Goal: Information Seeking & Learning: Understand process/instructions

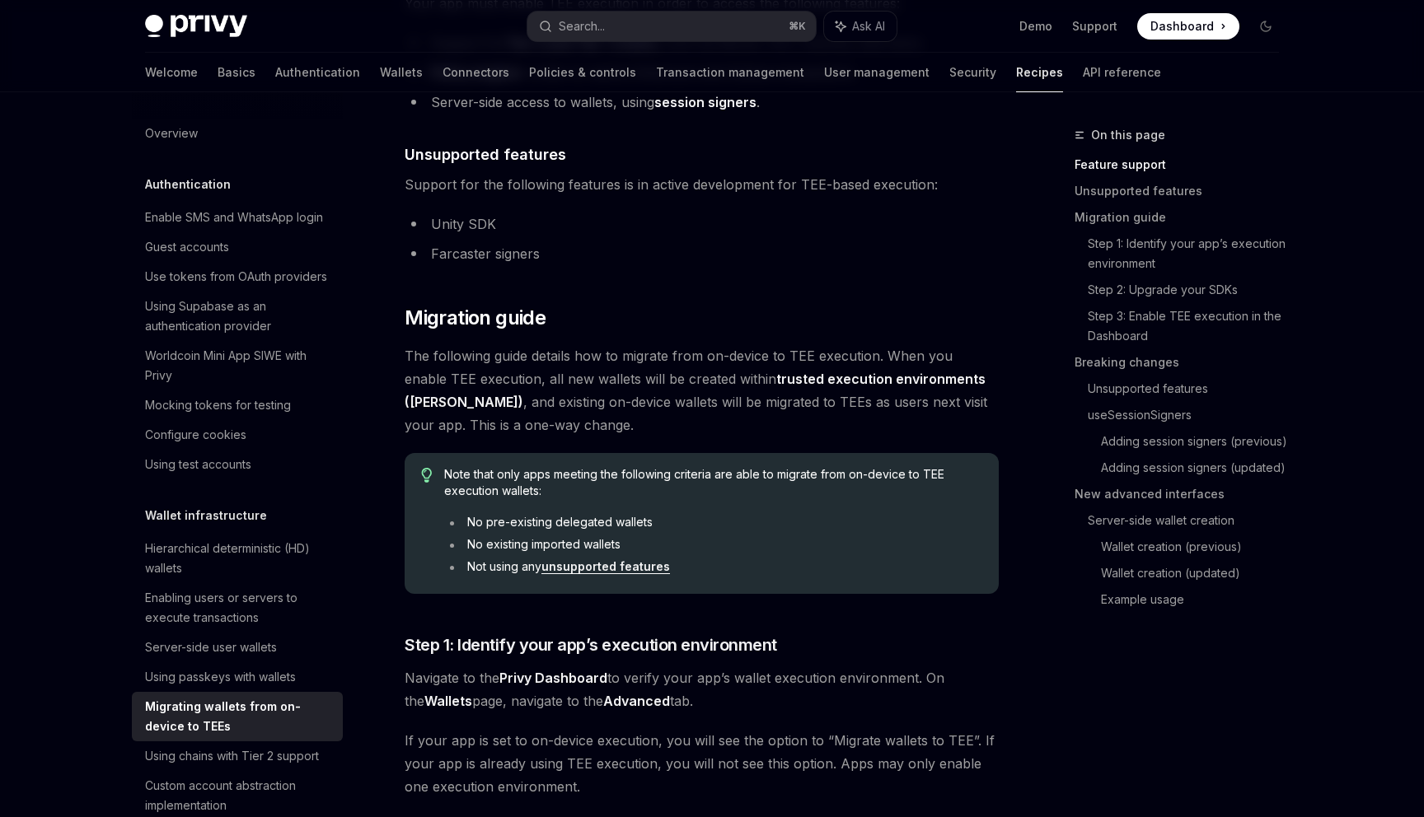
scroll to position [620, 0]
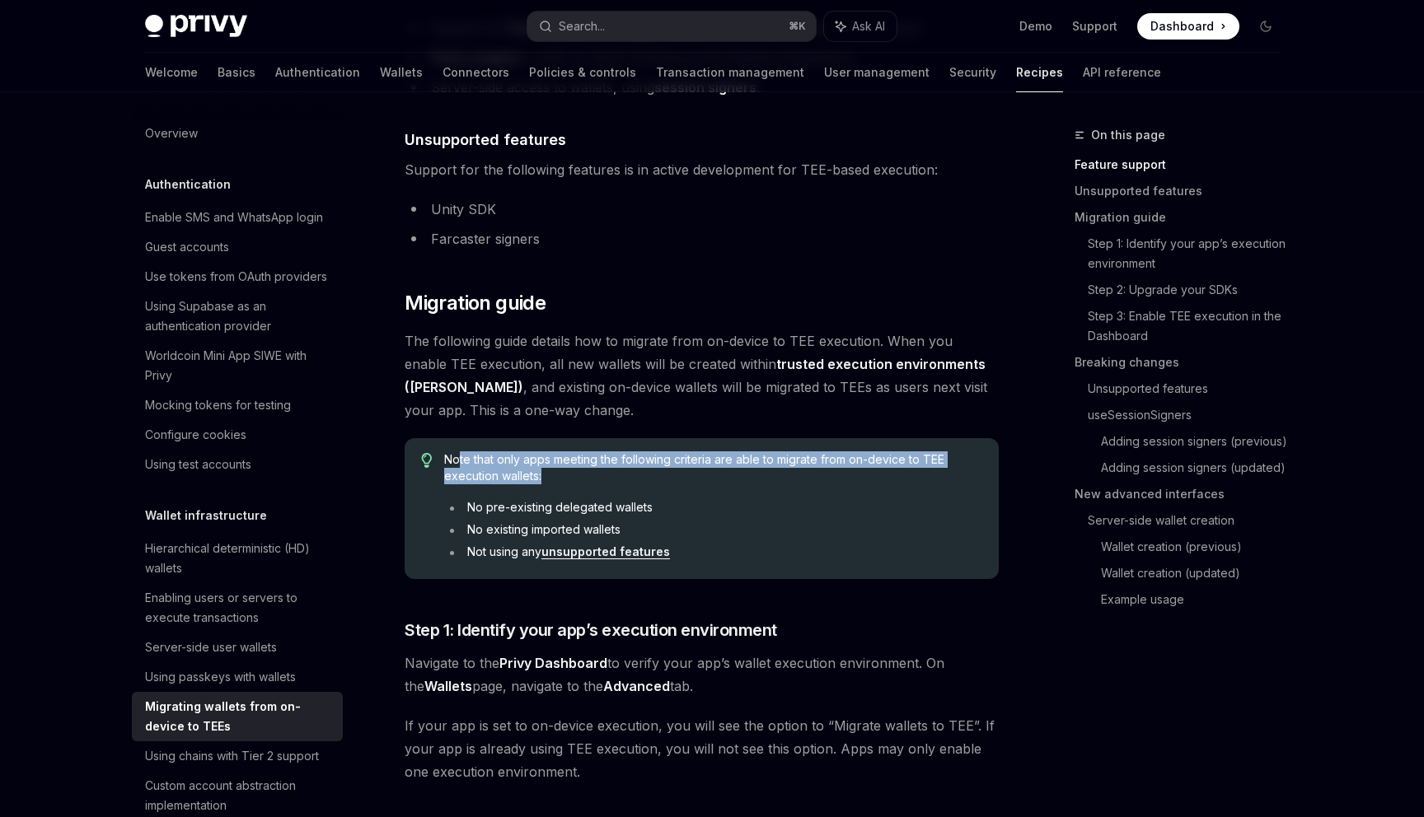
drag, startPoint x: 459, startPoint y: 457, endPoint x: 543, endPoint y: 479, distance: 86.7
click at [543, 479] on span "Note that only apps meeting the following criteria are able to migrate from on-…" at bounding box center [713, 467] width 538 height 33
click at [562, 552] on link "unsupported features" at bounding box center [605, 552] width 129 height 15
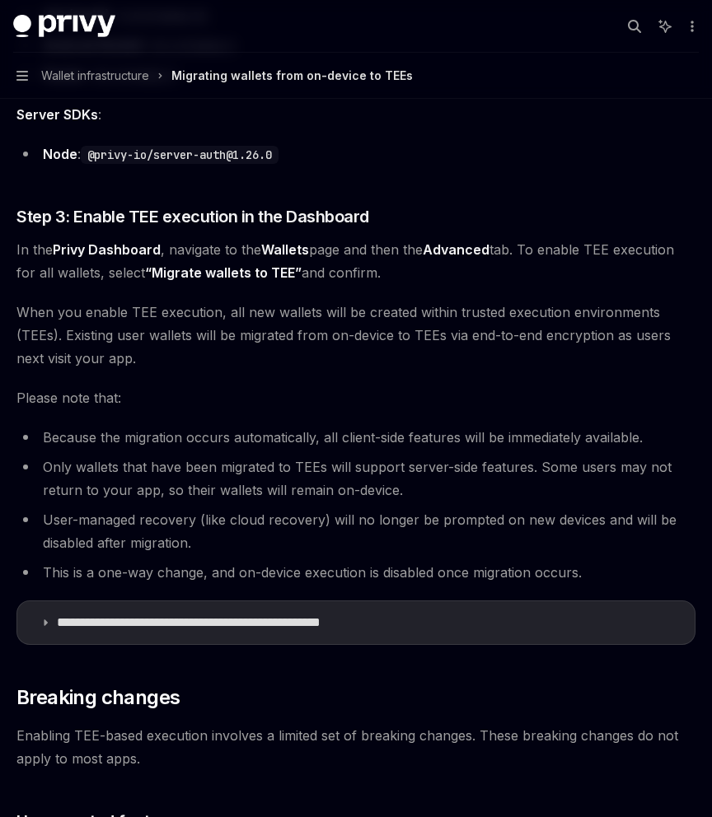
scroll to position [1549, 0]
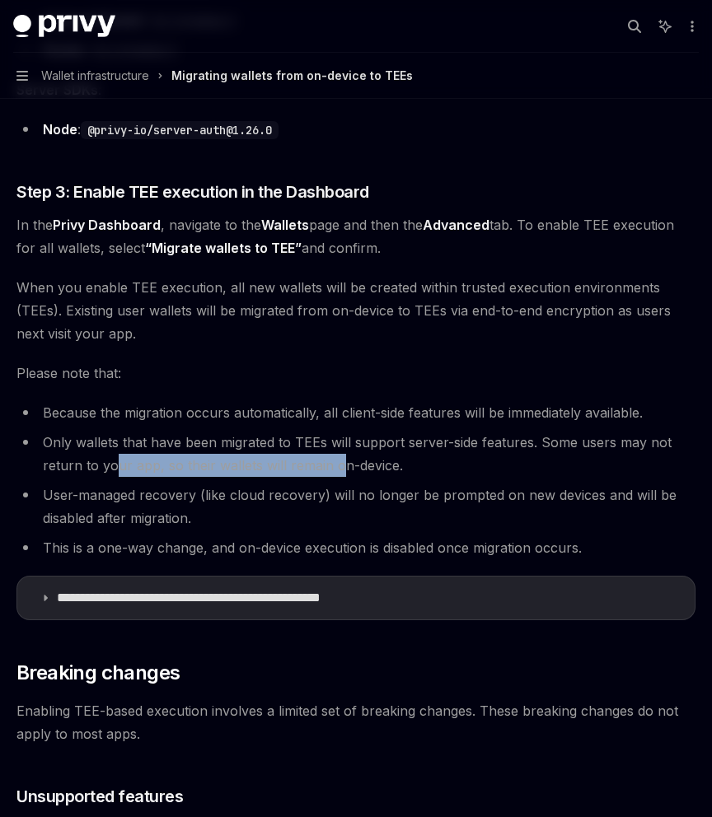
drag, startPoint x: 337, startPoint y: 440, endPoint x: 113, endPoint y: 437, distance: 224.1
click at [113, 437] on li "Only wallets that have been migrated to TEEs will support server-side features.…" at bounding box center [355, 454] width 679 height 46
click at [189, 484] on li "User-managed recovery (like cloud recovery) will no longer be prompted on new d…" at bounding box center [355, 507] width 679 height 46
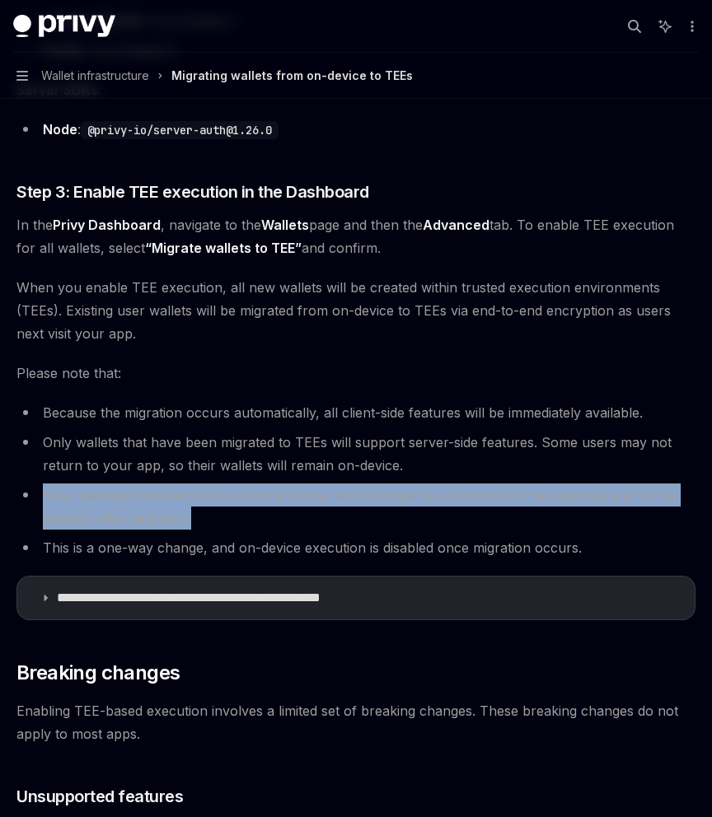
drag, startPoint x: 196, startPoint y: 494, endPoint x: 42, endPoint y: 472, distance: 155.7
click at [42, 484] on li "User-managed recovery (like cloud recovery) will no longer be prompted on new d…" at bounding box center [355, 507] width 679 height 46
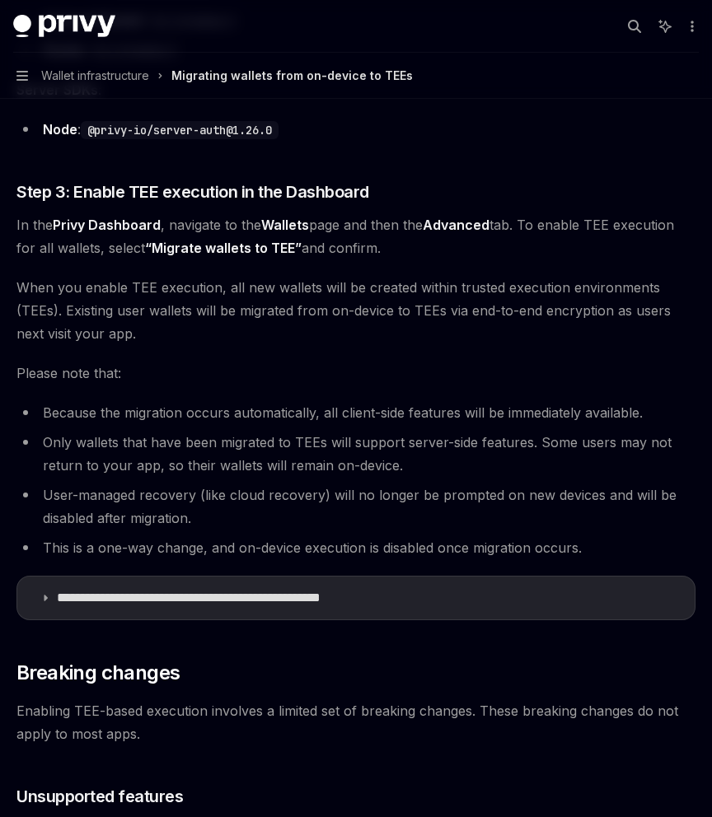
click at [74, 484] on li "User-managed recovery (like cloud recovery) will no longer be prompted on new d…" at bounding box center [355, 507] width 679 height 46
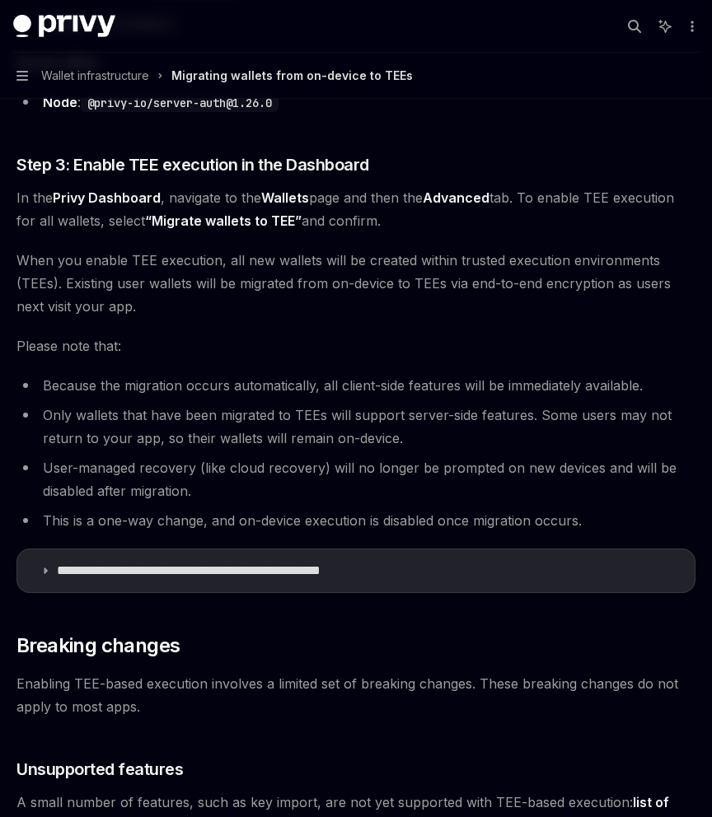
scroll to position [1578, 0]
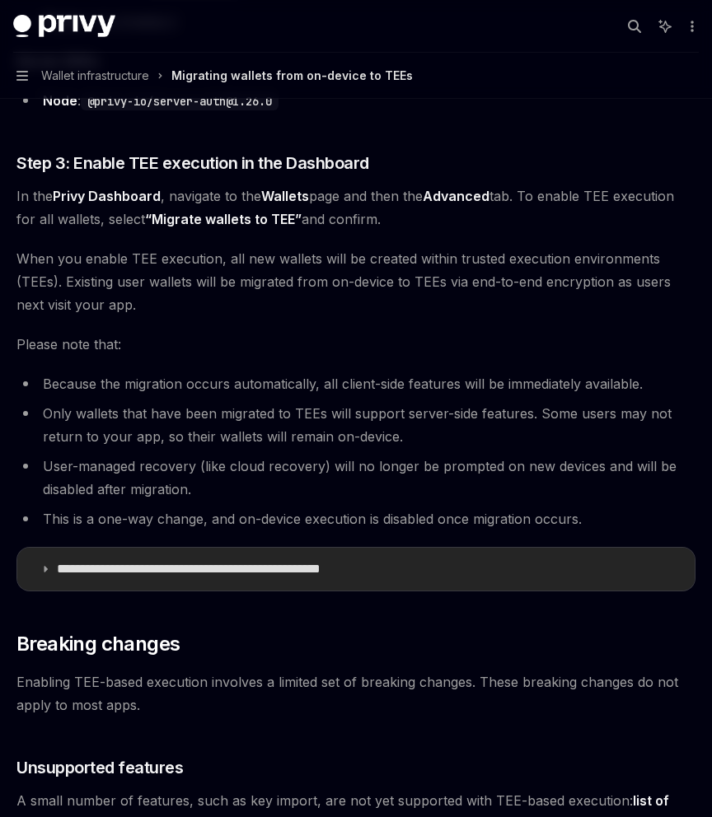
click at [48, 564] on icon at bounding box center [45, 569] width 10 height 10
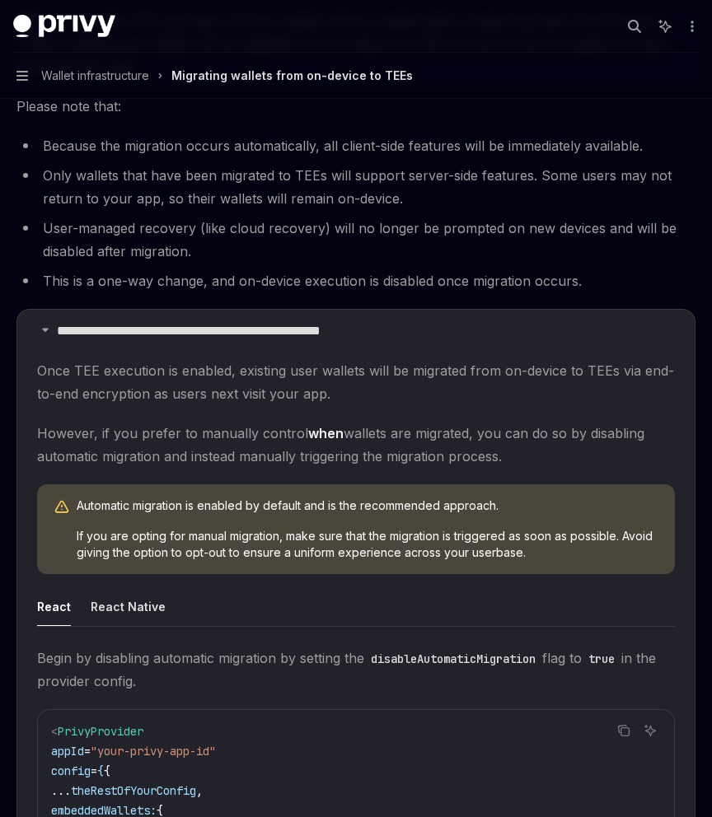
scroll to position [1825, 0]
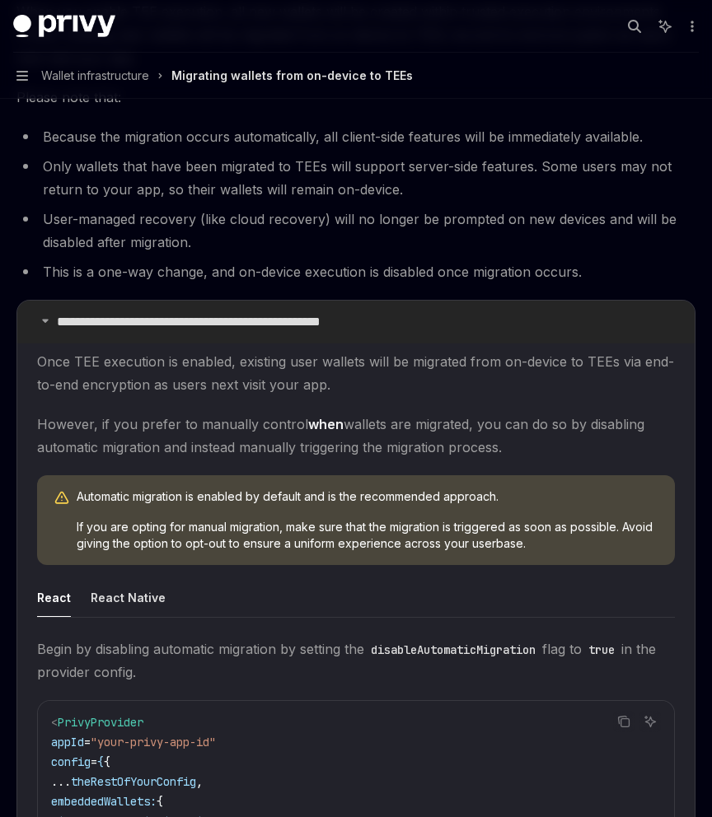
click at [45, 316] on icon at bounding box center [45, 321] width 10 height 10
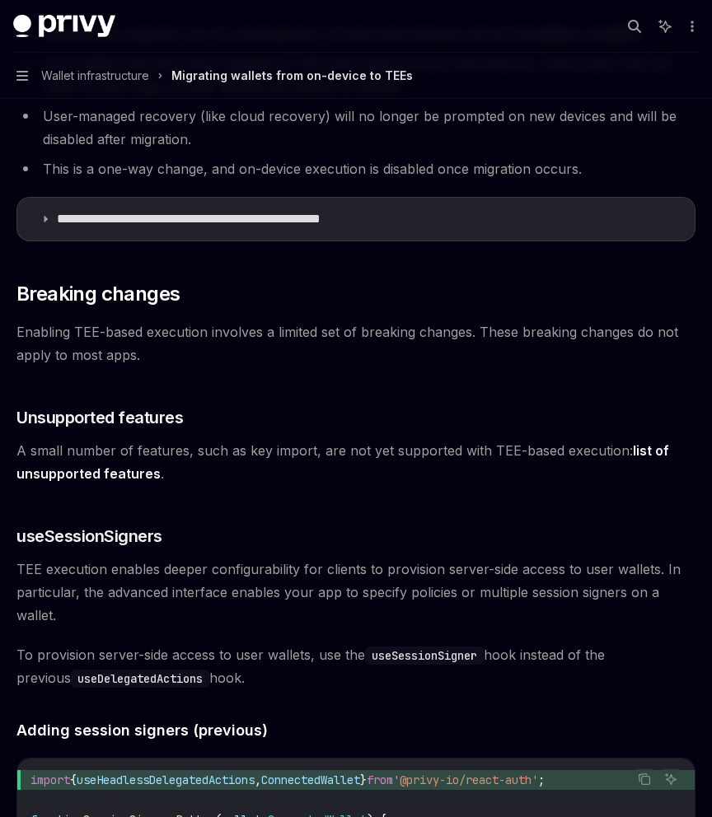
scroll to position [1932, 0]
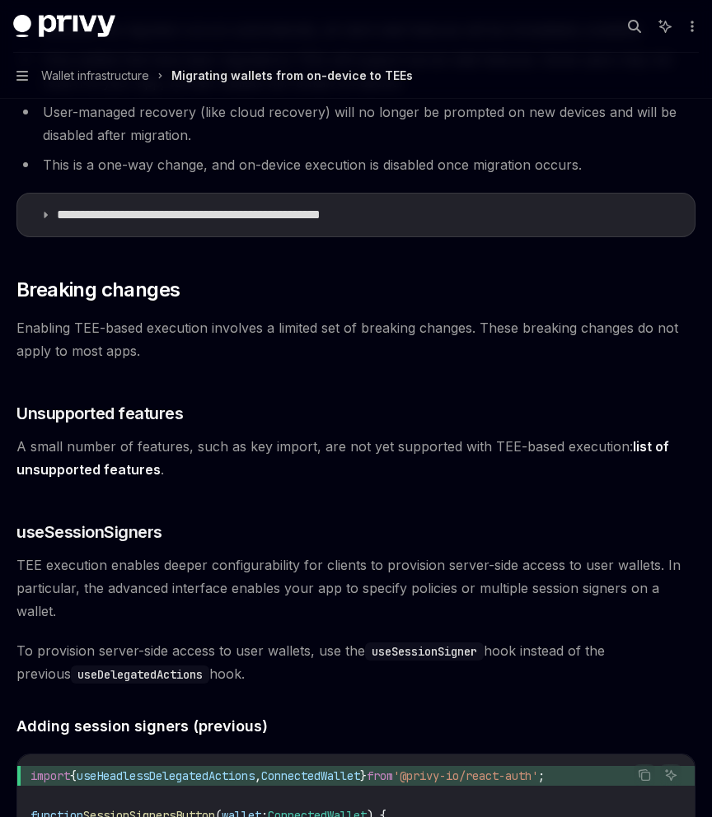
click at [127, 443] on link "list of unsupported features" at bounding box center [342, 458] width 652 height 40
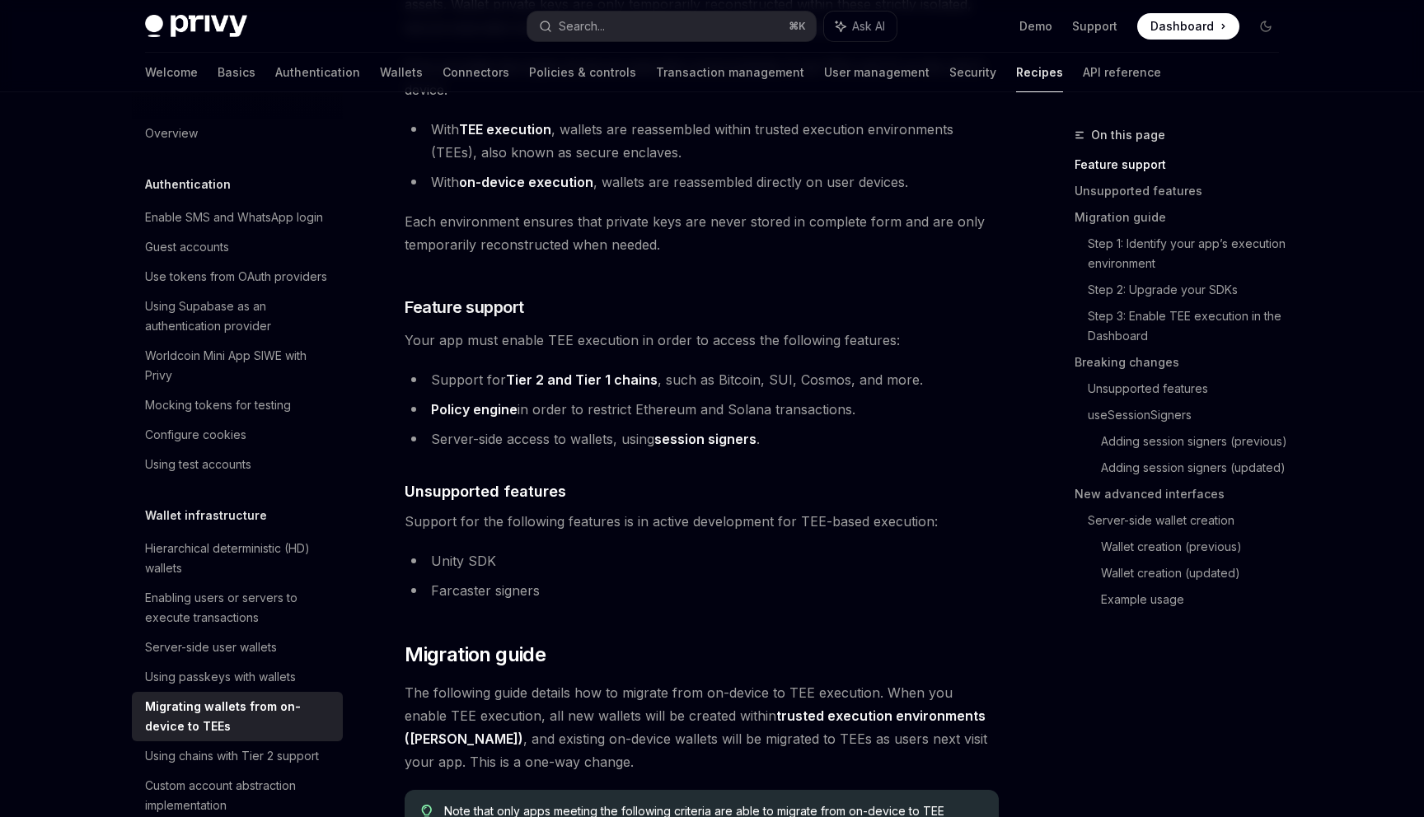
scroll to position [0, 0]
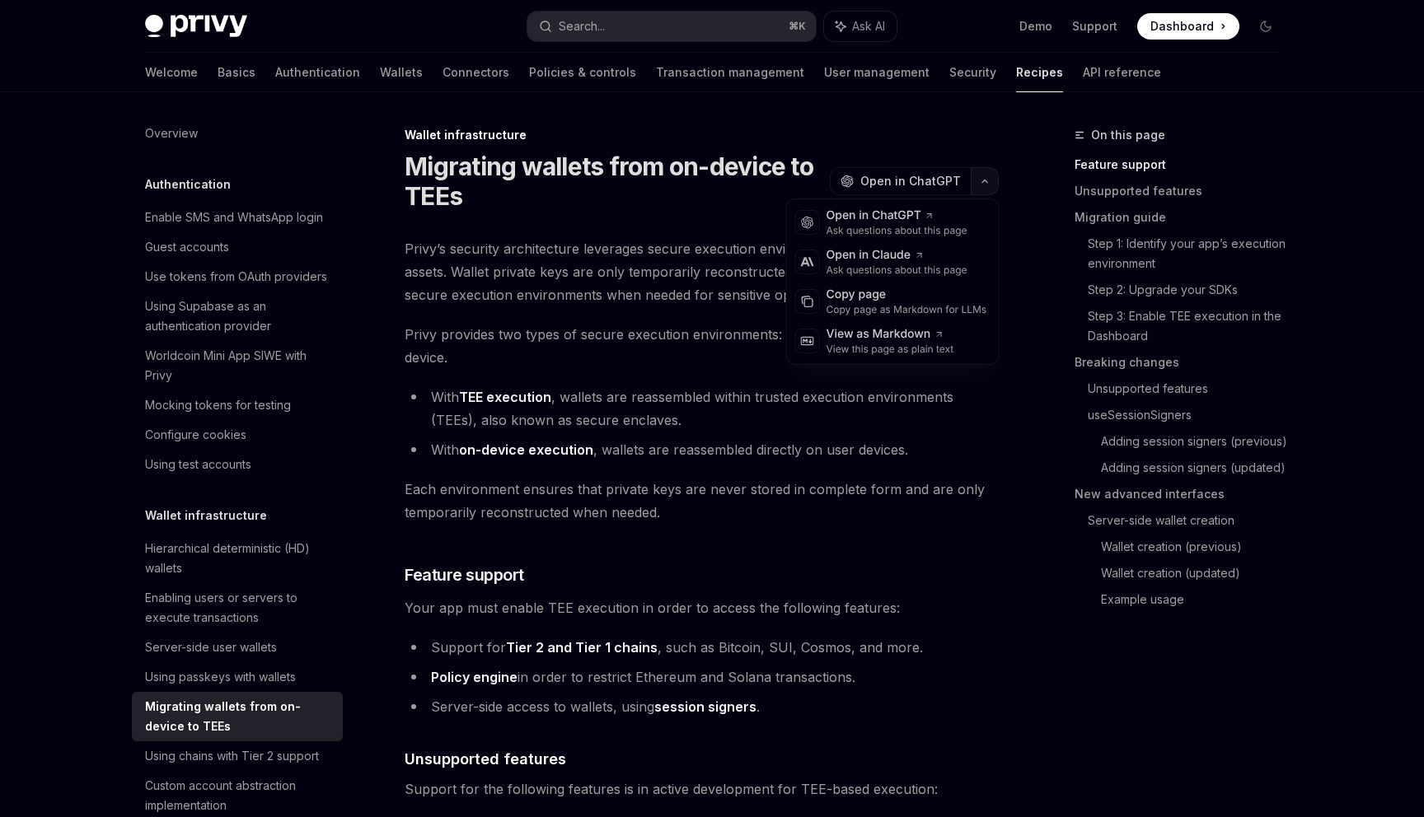
click at [980, 181] on icon "button" at bounding box center [985, 181] width 20 height 7
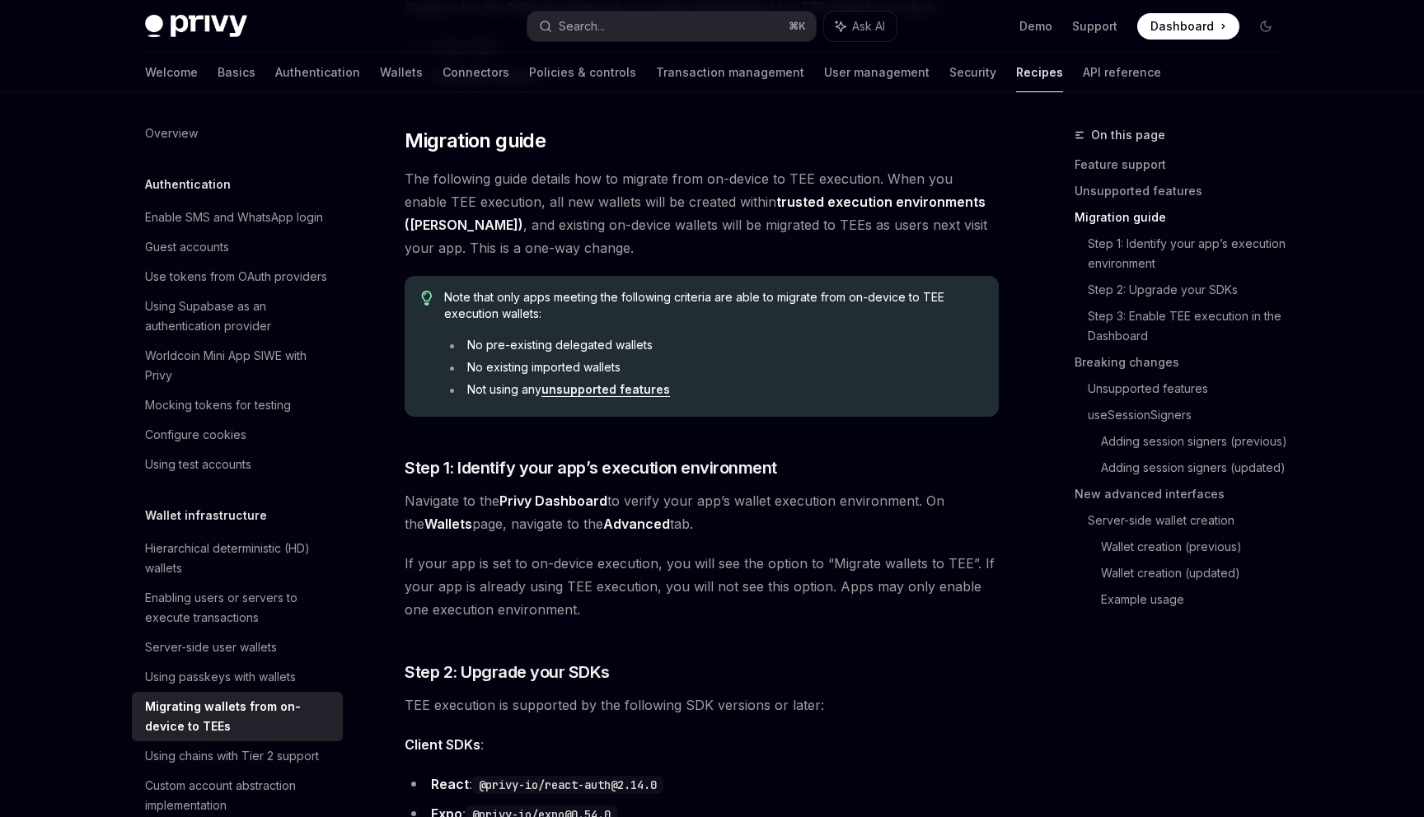
scroll to position [718, 0]
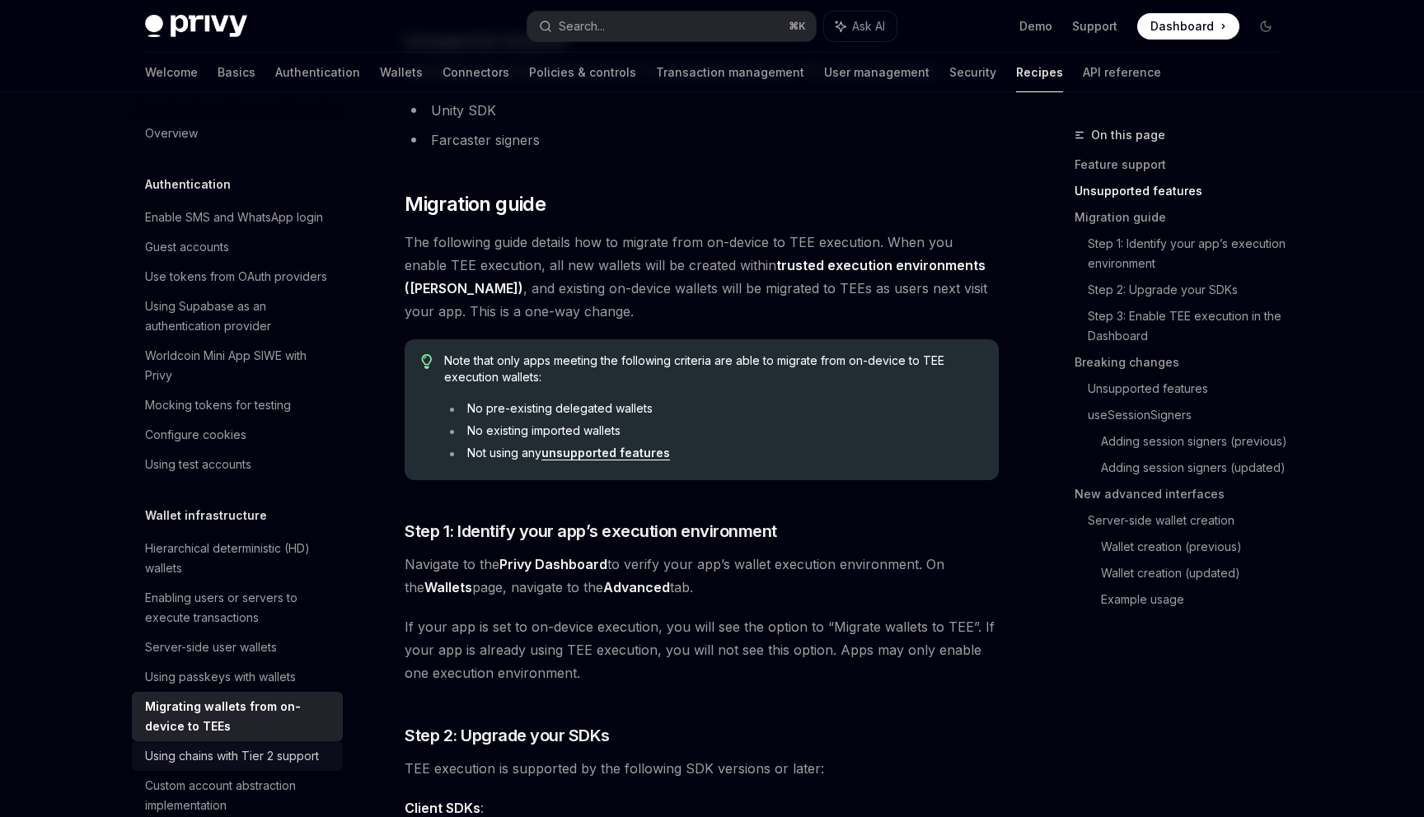
click at [211, 765] on div "Using chains with Tier 2 support" at bounding box center [232, 756] width 174 height 20
type textarea "*"
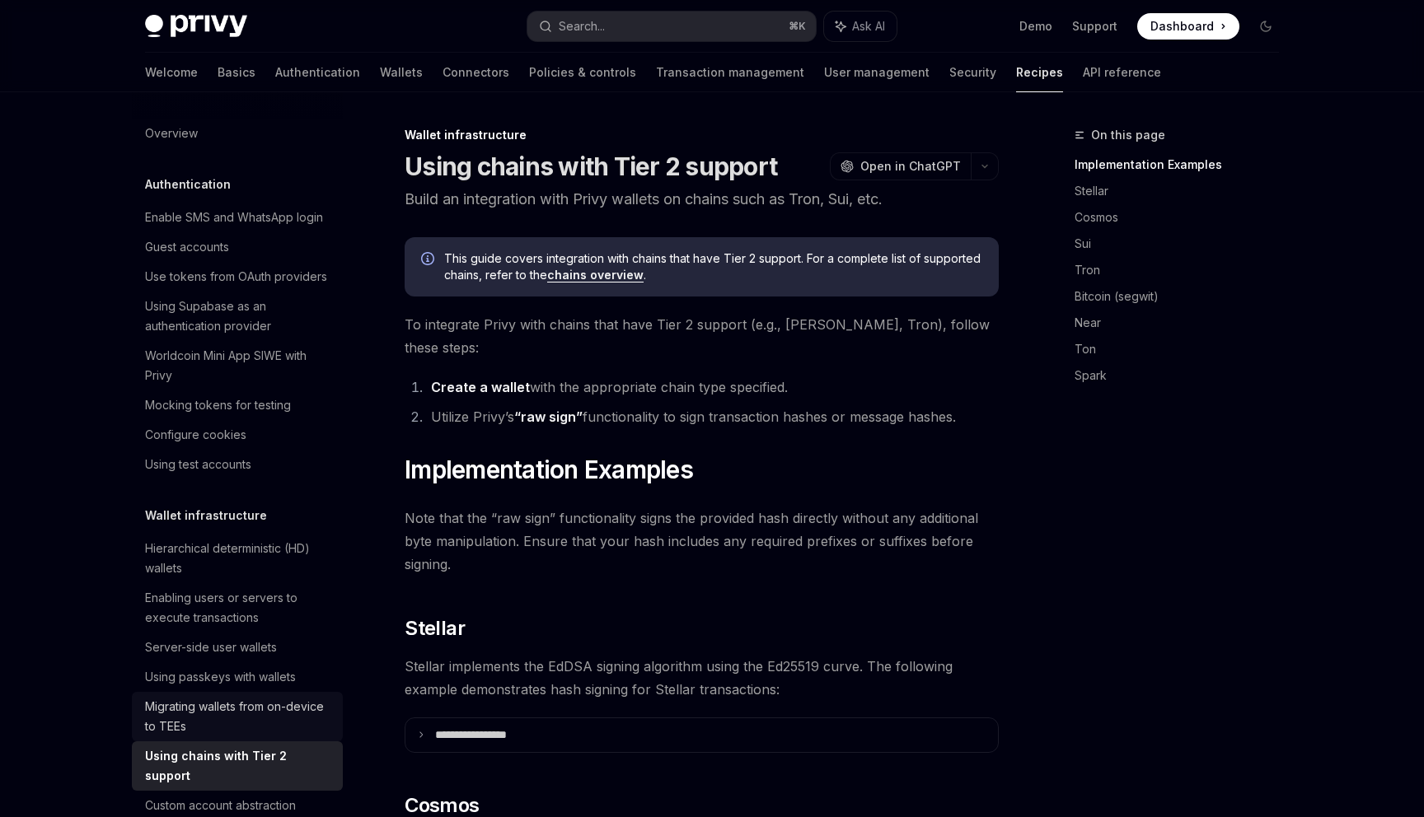
click at [201, 714] on div "Migrating wallets from on-device to TEEs" at bounding box center [239, 717] width 188 height 40
click at [285, 699] on div "Migrating wallets from on-device to TEEs" at bounding box center [239, 717] width 188 height 40
click at [285, 708] on div "Migrating wallets from on-device to TEEs" at bounding box center [239, 717] width 188 height 40
click at [205, 732] on div "Migrating wallets from on-device to TEEs" at bounding box center [239, 717] width 188 height 40
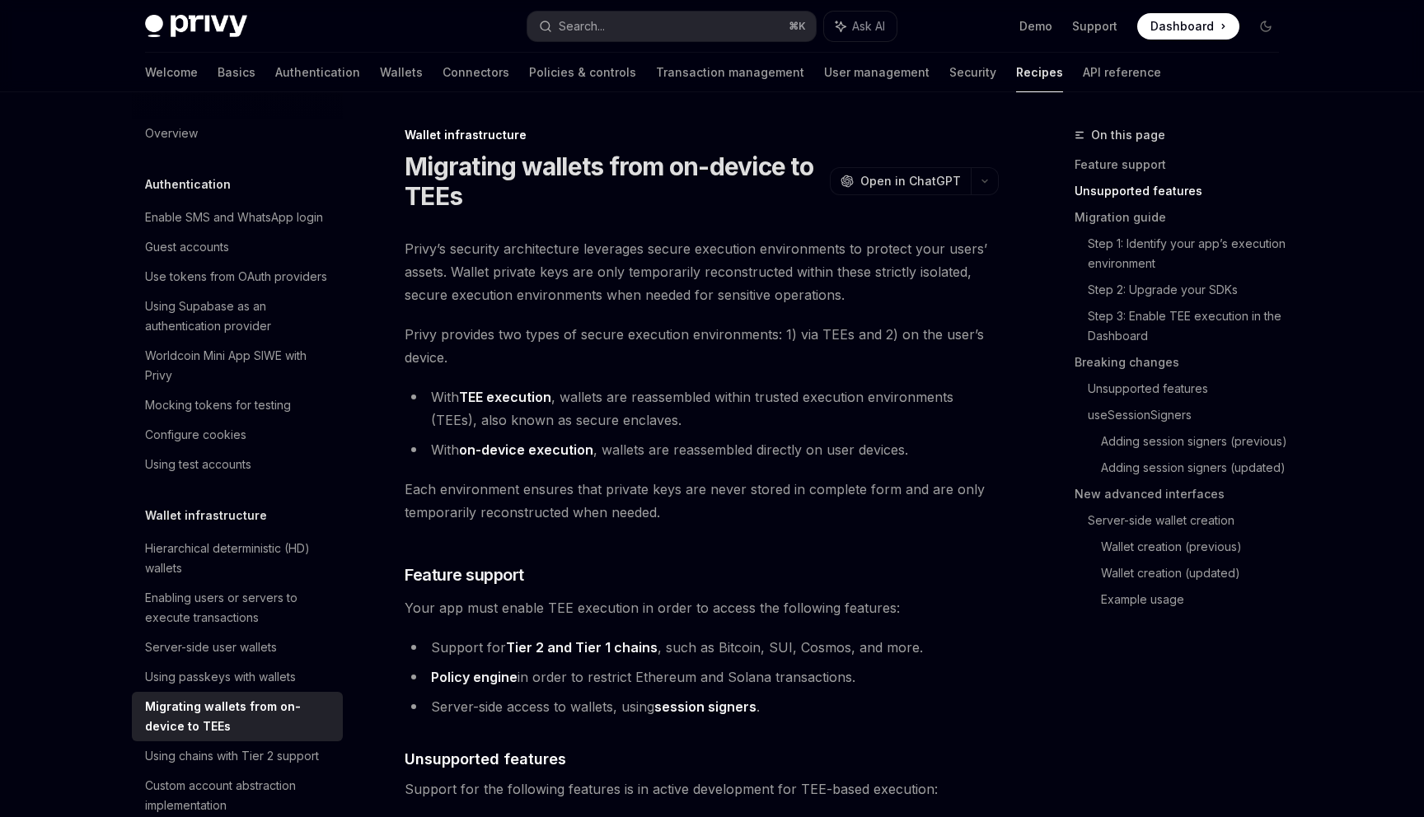
scroll to position [623, 0]
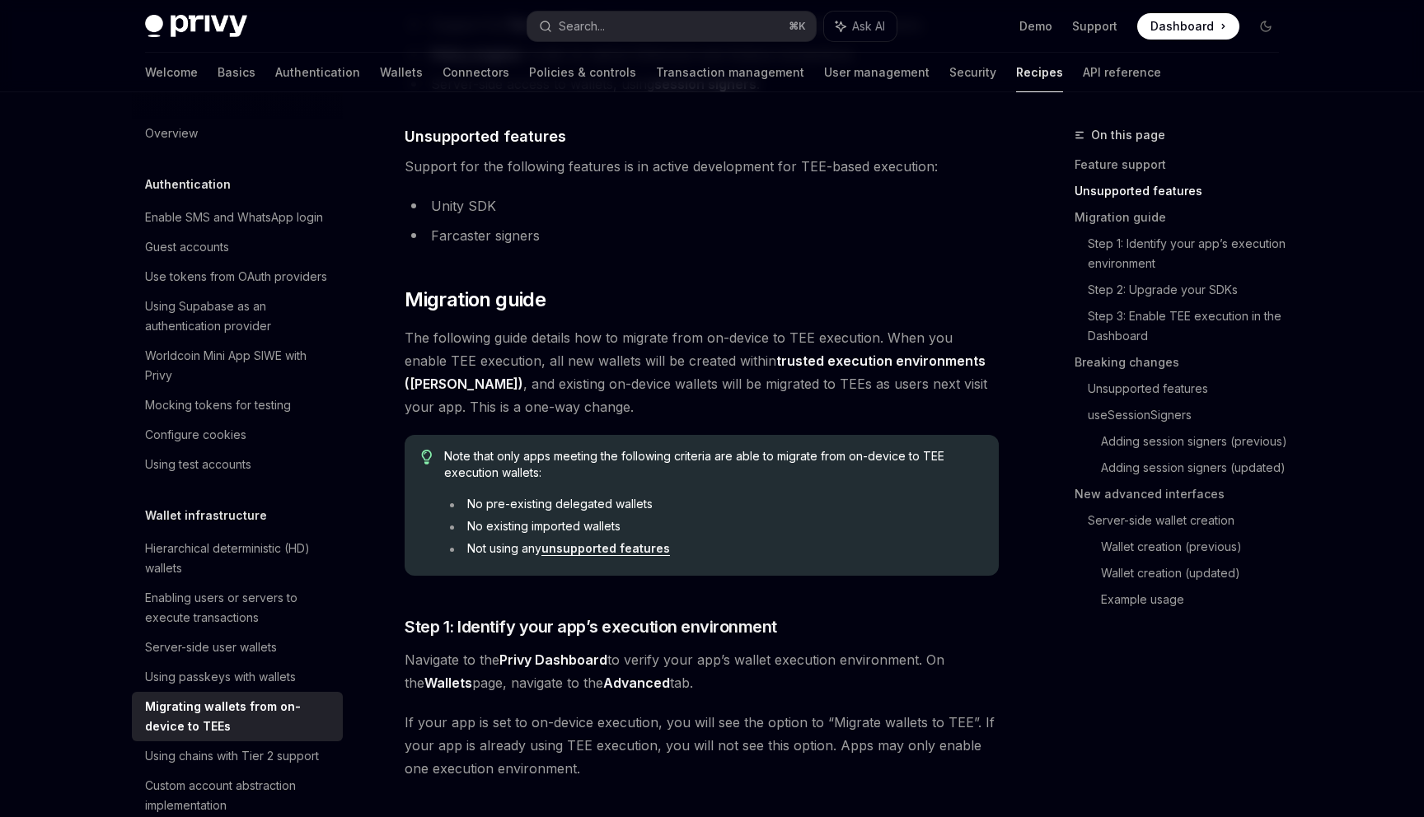
type textarea "*"
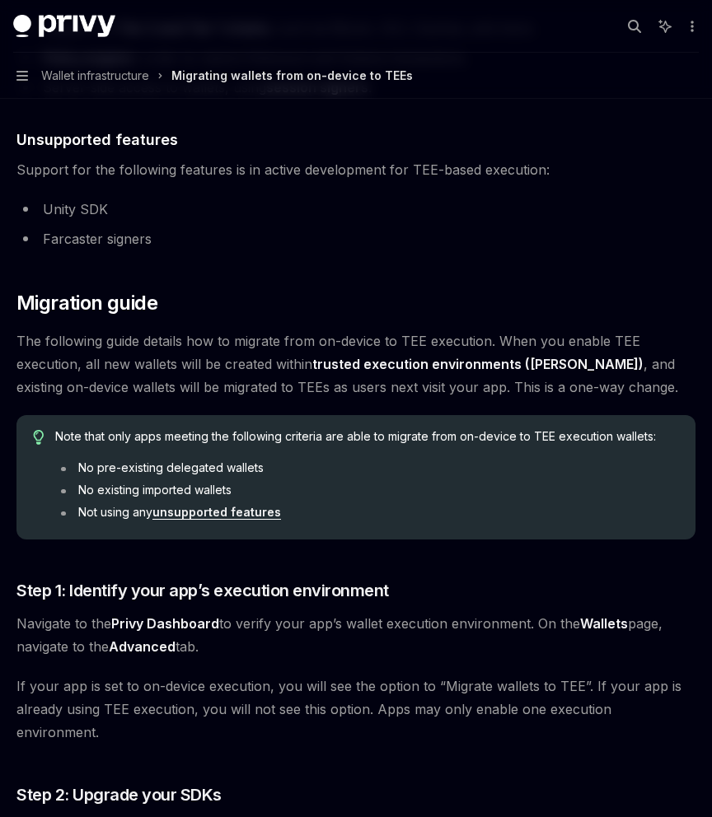
scroll to position [577, 0]
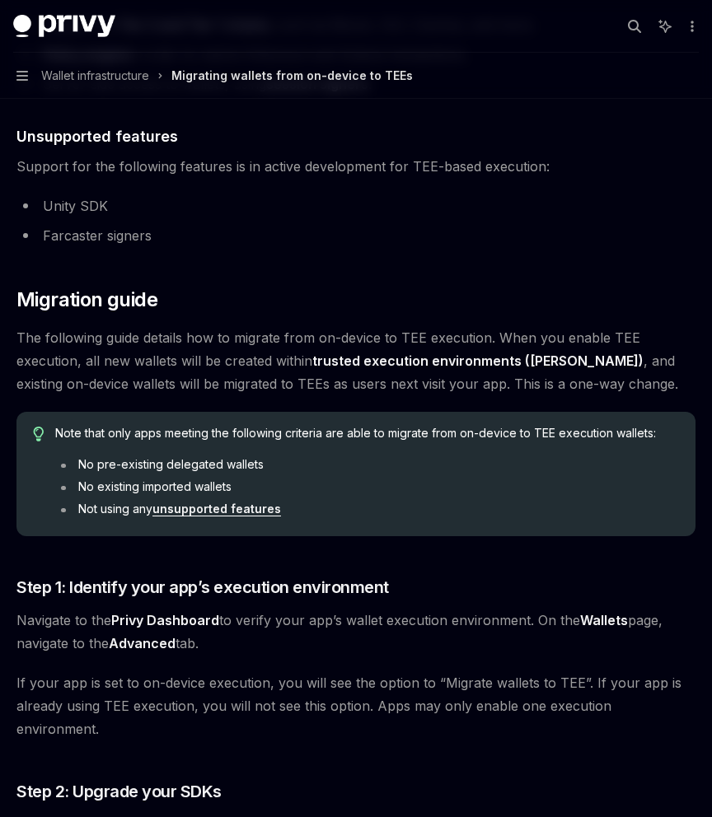
type textarea "*"
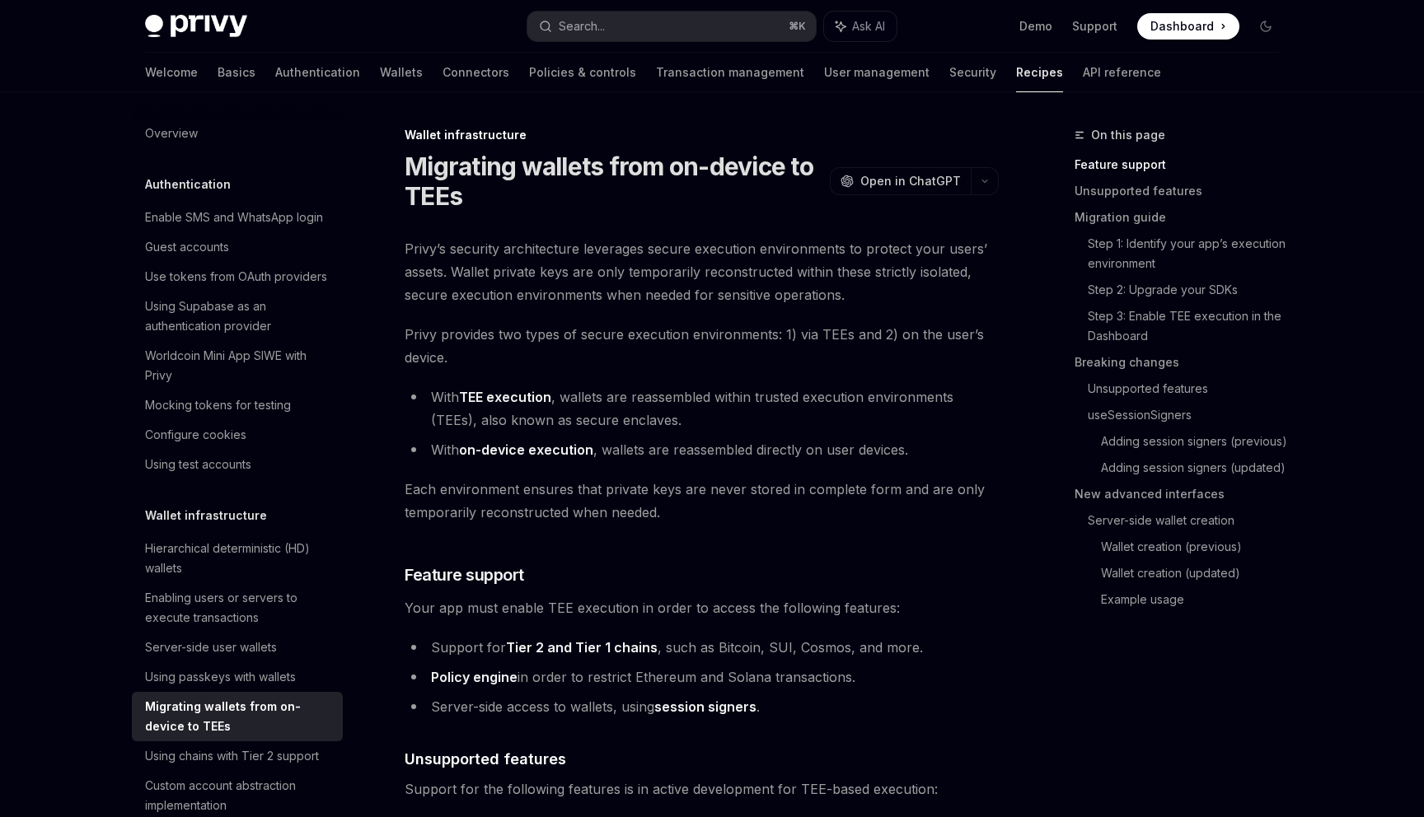
type textarea "*"
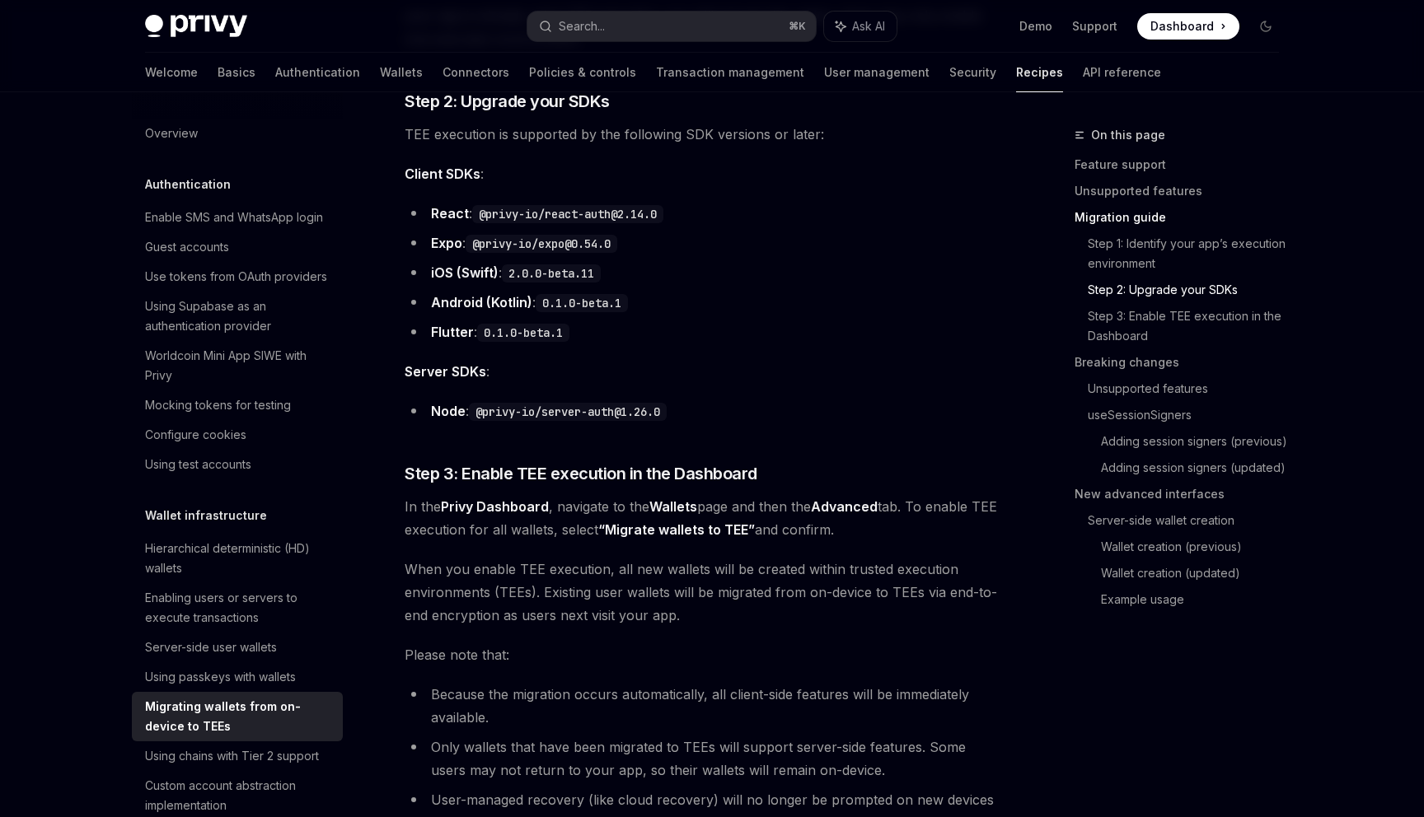
scroll to position [1463, 0]
